Goal: Task Accomplishment & Management: Use online tool/utility

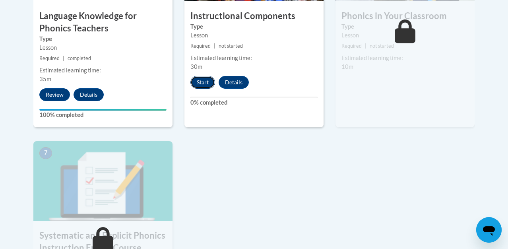
click at [200, 84] on button "Start" at bounding box center [203, 82] width 25 height 13
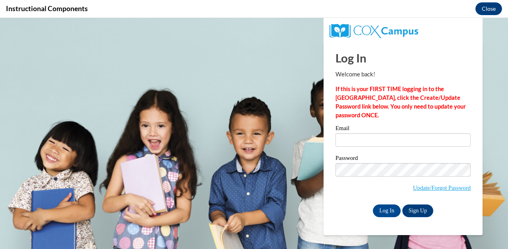
click at [366, 142] on input "Email" at bounding box center [403, 140] width 135 height 14
type input "[EMAIL_ADDRESS][DOMAIN_NAME]"
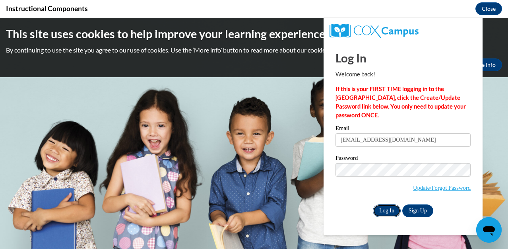
click at [386, 206] on input "Log In" at bounding box center [387, 210] width 28 height 13
